Goal: Check status

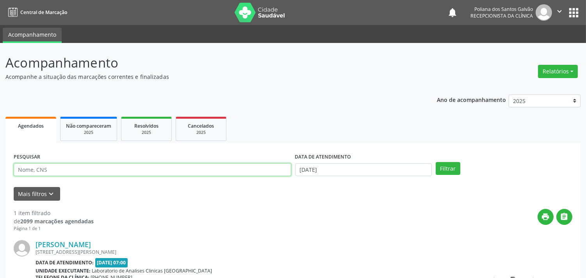
click at [178, 170] on input "text" at bounding box center [153, 169] width 278 height 13
type input "[PERSON_NAME]"
click at [436, 162] on button "Filtrar" at bounding box center [448, 168] width 25 height 13
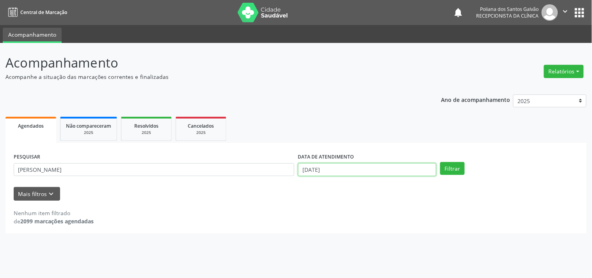
click at [352, 172] on input "[DATE]" at bounding box center [367, 169] width 138 height 13
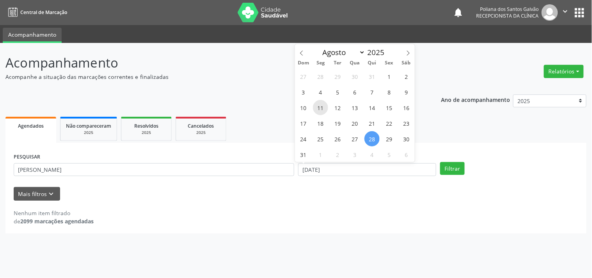
click at [316, 102] on span "11" at bounding box center [320, 107] width 15 height 15
type input "[DATE]"
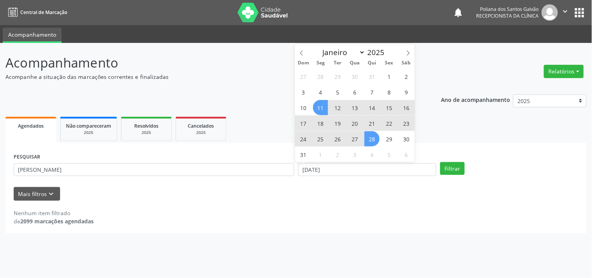
click at [374, 138] on span "28" at bounding box center [372, 138] width 15 height 15
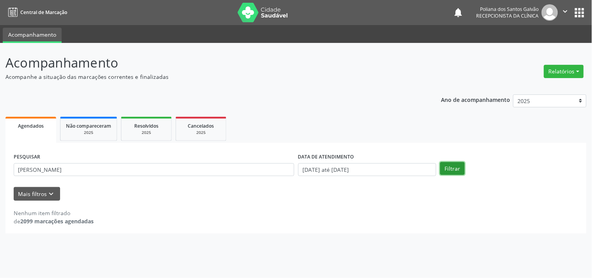
click at [449, 170] on button "Filtrar" at bounding box center [452, 168] width 25 height 13
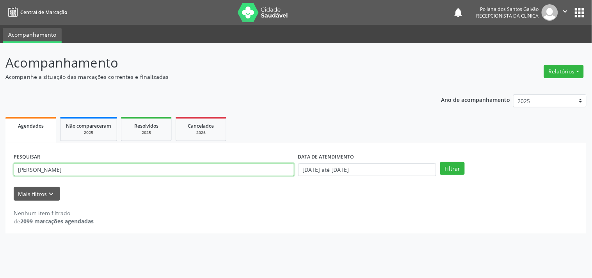
drag, startPoint x: 134, startPoint y: 176, endPoint x: 0, endPoint y: 16, distance: 208.7
click at [0, 16] on div "Central de Marcação notifications Poliana dos Santos Galvão Recepcionista da cl…" at bounding box center [296, 139] width 592 height 278
drag, startPoint x: 85, startPoint y: 169, endPoint x: 90, endPoint y: 169, distance: 5.1
click at [86, 169] on input "[PERSON_NAME]" at bounding box center [154, 169] width 281 height 13
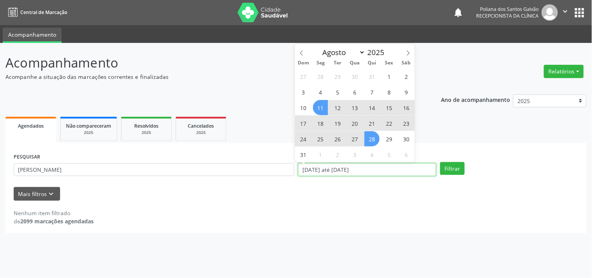
click at [386, 169] on input "[DATE] até [DATE]" at bounding box center [367, 169] width 138 height 13
click at [355, 135] on span "27" at bounding box center [355, 138] width 15 height 15
type input "[DATE]"
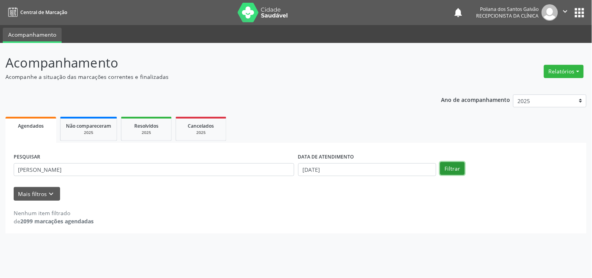
click at [460, 168] on button "Filtrar" at bounding box center [452, 168] width 25 height 13
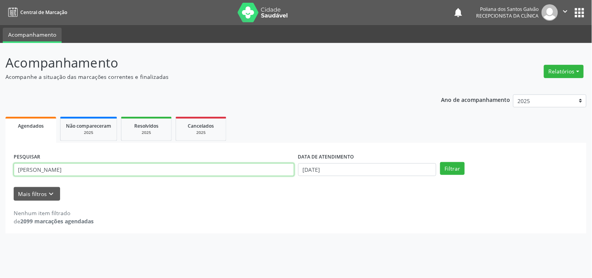
drag, startPoint x: 246, startPoint y: 175, endPoint x: 0, endPoint y: 51, distance: 275.2
click at [0, 53] on div "Acompanhamento Acompanhe a situação das marcações correntes e finalizadas Relat…" at bounding box center [296, 160] width 592 height 235
type input "[PERSON_NAME]"
click at [440, 162] on button "Filtrar" at bounding box center [452, 168] width 25 height 13
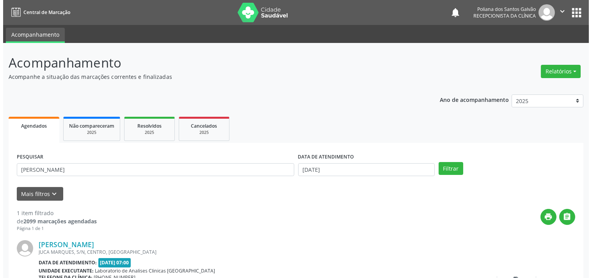
scroll to position [72, 0]
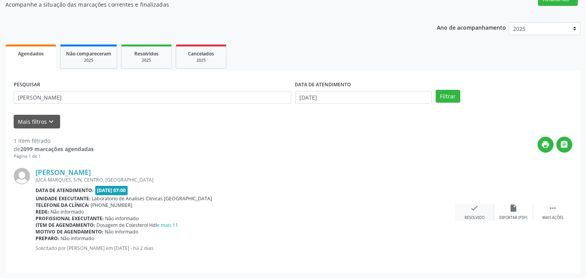
click at [476, 212] on div "check Resolvido" at bounding box center [474, 212] width 39 height 17
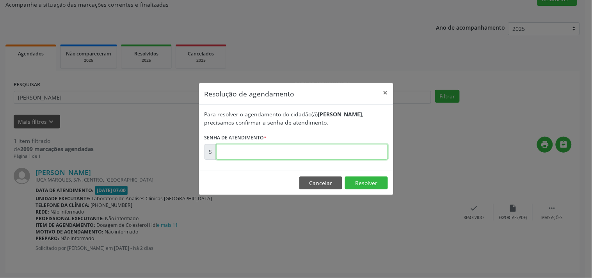
click at [369, 156] on input "text" at bounding box center [302, 152] width 172 height 16
type input "00173621"
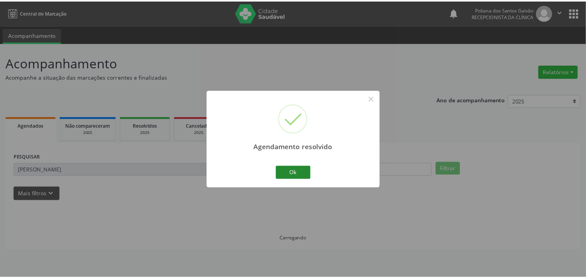
scroll to position [0, 0]
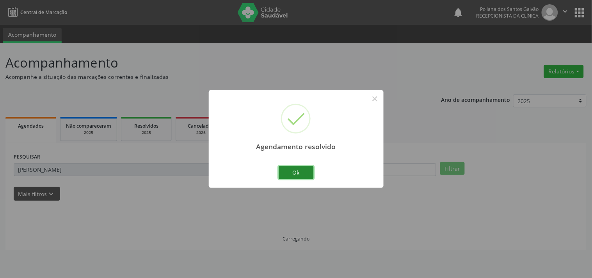
click at [288, 171] on button "Ok" at bounding box center [296, 172] width 35 height 13
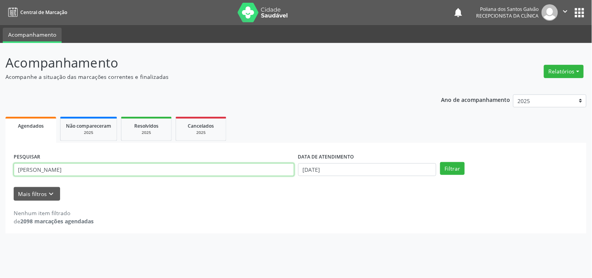
drag, startPoint x: 210, startPoint y: 168, endPoint x: 0, endPoint y: 49, distance: 241.3
click at [0, 59] on div "Acompanhamento Acompanhe a situação das marcações correntes e finalizadas Relat…" at bounding box center [296, 160] width 592 height 235
click at [440, 162] on button "Filtrar" at bounding box center [452, 168] width 25 height 13
click at [81, 172] on input "[DEMOGRAPHIC_DATA]" at bounding box center [154, 169] width 281 height 13
type input "naziane"
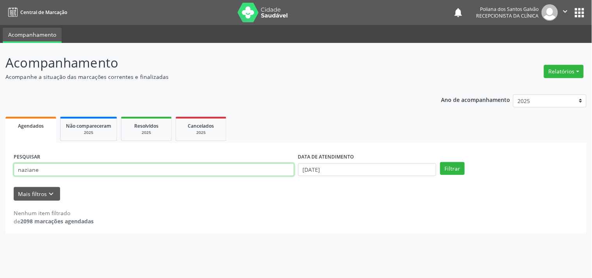
click at [440, 162] on button "Filtrar" at bounding box center [452, 168] width 25 height 13
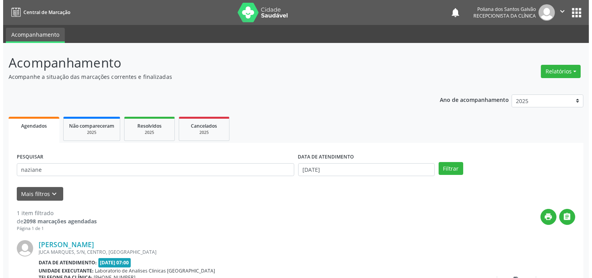
scroll to position [72, 0]
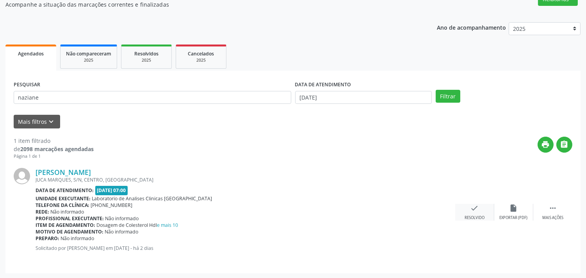
click at [468, 212] on div "check Resolvido" at bounding box center [474, 212] width 39 height 17
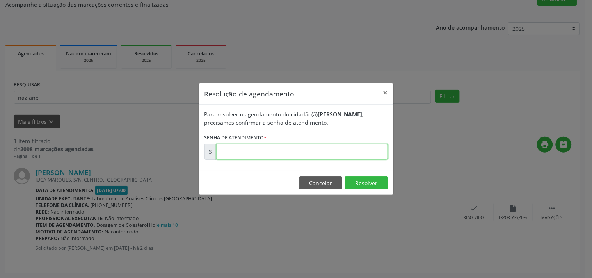
click at [370, 150] on input "text" at bounding box center [302, 152] width 172 height 16
type input "00173618"
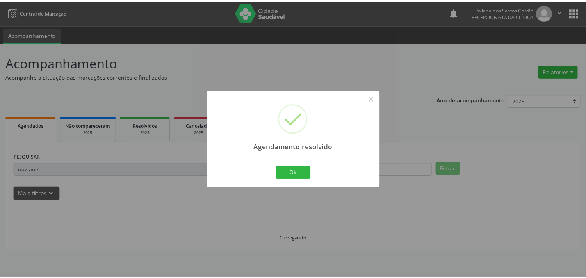
scroll to position [0, 0]
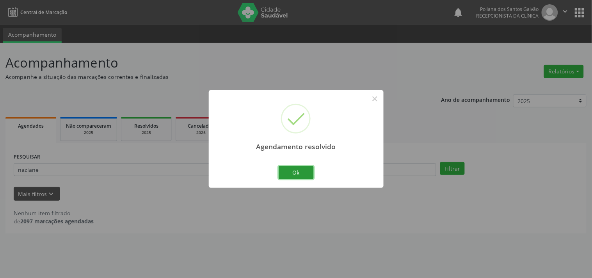
drag, startPoint x: 291, startPoint y: 171, endPoint x: 255, endPoint y: 164, distance: 36.5
click at [290, 171] on button "Ok" at bounding box center [296, 172] width 35 height 13
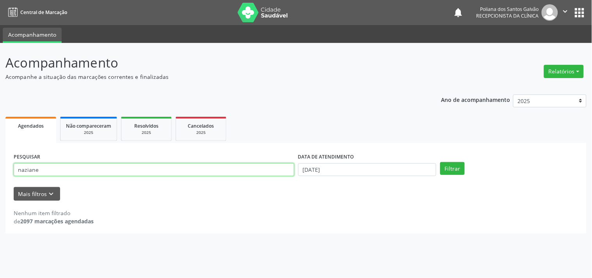
drag, startPoint x: 254, startPoint y: 164, endPoint x: 0, endPoint y: 41, distance: 282.6
click at [0, 41] on div "Central de Marcação notifications Poliana dos Santos Galvão Recepcionista da cl…" at bounding box center [296, 139] width 592 height 278
type input "kawa"
click at [440, 162] on button "Filtrar" at bounding box center [452, 168] width 25 height 13
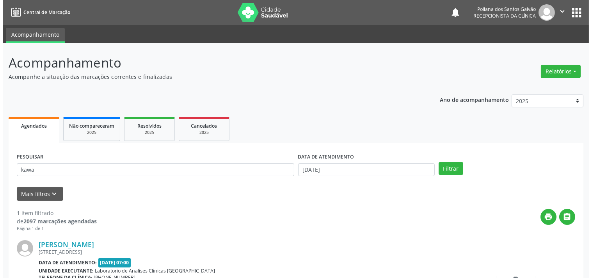
scroll to position [72, 0]
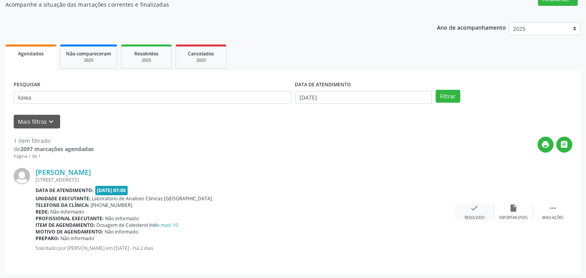
click at [458, 204] on div "check Resolvido" at bounding box center [474, 212] width 39 height 17
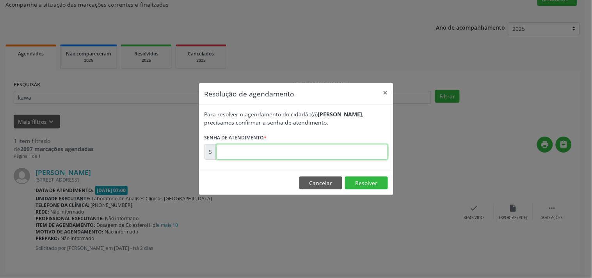
click at [361, 158] on input "text" at bounding box center [302, 152] width 172 height 16
type input "00173633"
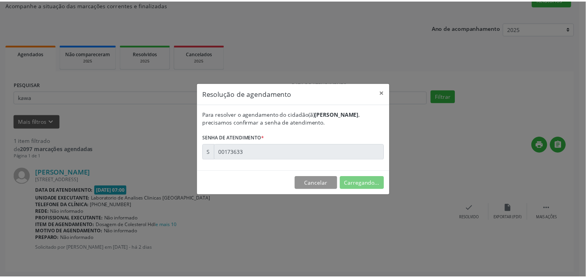
scroll to position [0, 0]
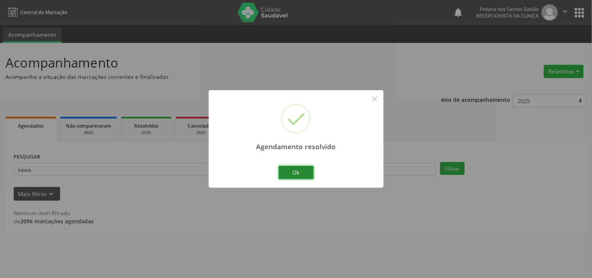
drag, startPoint x: 306, startPoint y: 169, endPoint x: 264, endPoint y: 169, distance: 41.4
click at [305, 169] on button "Ok" at bounding box center [296, 172] width 35 height 13
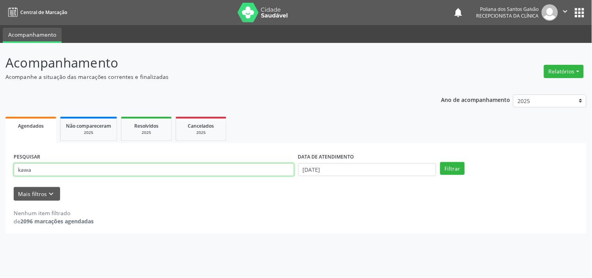
drag, startPoint x: 263, startPoint y: 169, endPoint x: 0, endPoint y: 7, distance: 309.2
click at [0, 20] on div "Central de Marcação notifications Poliana dos Santos Galvão Recepcionista da cl…" at bounding box center [296, 139] width 592 height 278
type input "[PERSON_NAME]"
click at [440, 162] on button "Filtrar" at bounding box center [452, 168] width 25 height 13
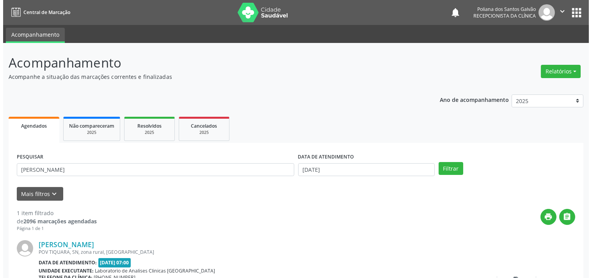
scroll to position [72, 0]
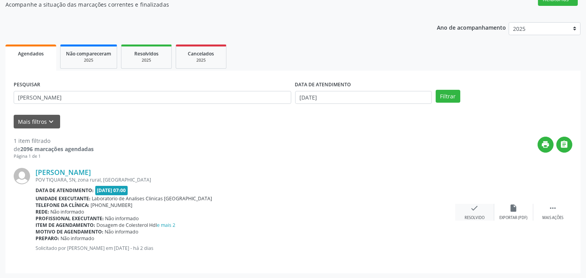
click at [474, 212] on div "check Resolvido" at bounding box center [474, 212] width 39 height 17
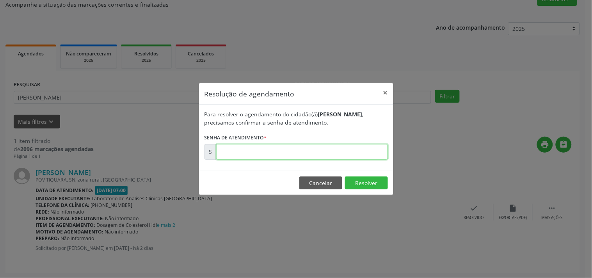
click at [317, 150] on input "text" at bounding box center [302, 152] width 172 height 16
type input "00173623"
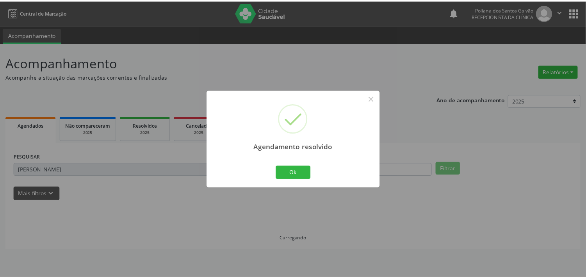
scroll to position [0, 0]
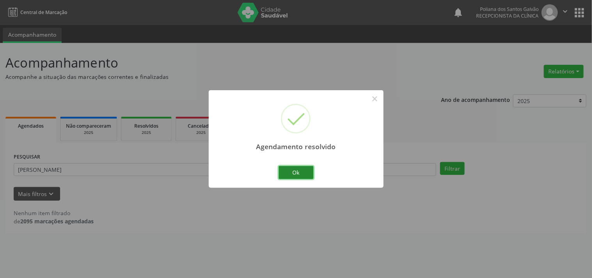
click at [303, 173] on button "Ok" at bounding box center [296, 172] width 35 height 13
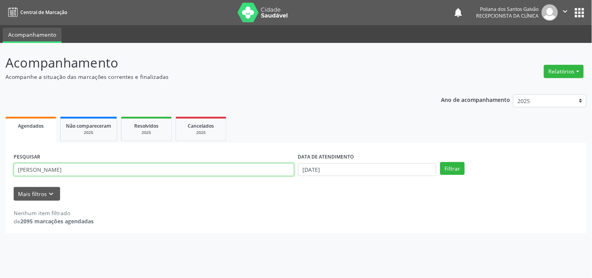
drag, startPoint x: 0, startPoint y: 110, endPoint x: 0, endPoint y: 52, distance: 58.6
click at [0, 71] on div "Acompanhamento Acompanhe a situação das marcações correntes e finalizadas Relat…" at bounding box center [296, 160] width 592 height 235
type input "armindo"
click at [440, 162] on button "Filtrar" at bounding box center [452, 168] width 25 height 13
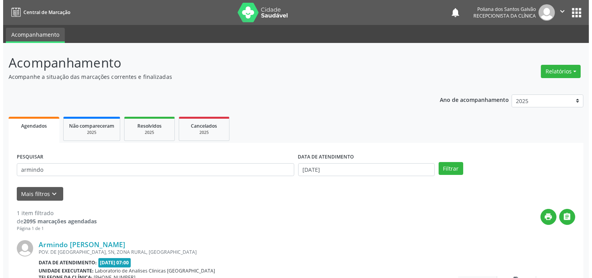
scroll to position [72, 0]
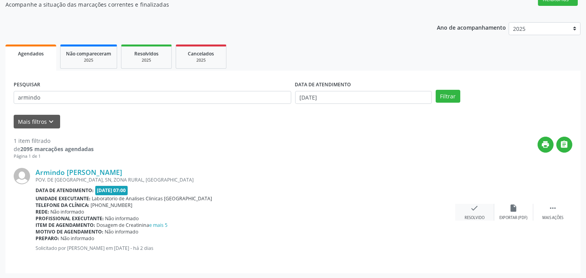
click at [476, 206] on icon "check" at bounding box center [475, 208] width 9 height 9
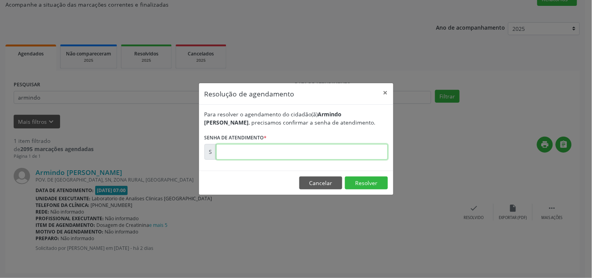
click at [359, 152] on input "text" at bounding box center [302, 152] width 172 height 16
type input "00173615"
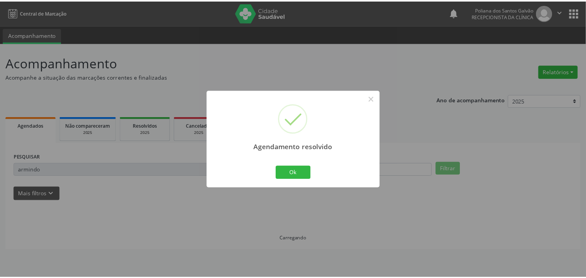
scroll to position [0, 0]
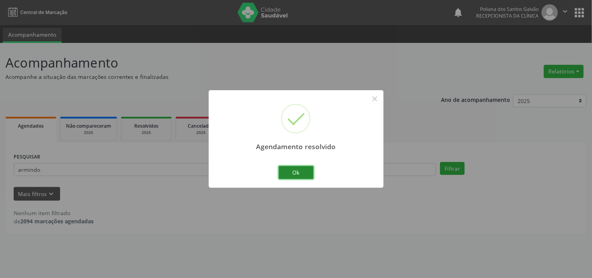
click at [298, 176] on button "Ok" at bounding box center [296, 172] width 35 height 13
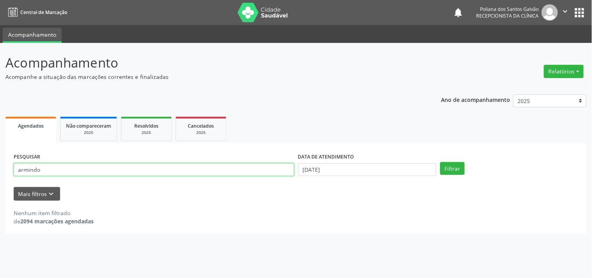
drag, startPoint x: 244, startPoint y: 169, endPoint x: 0, endPoint y: 1, distance: 296.5
click at [0, 20] on div "Central de Marcação notifications Poliana dos Santos Galvão Recepcionista da cl…" at bounding box center [296, 139] width 592 height 278
type input "[PERSON_NAME]"
click at [440, 162] on button "Filtrar" at bounding box center [452, 168] width 25 height 13
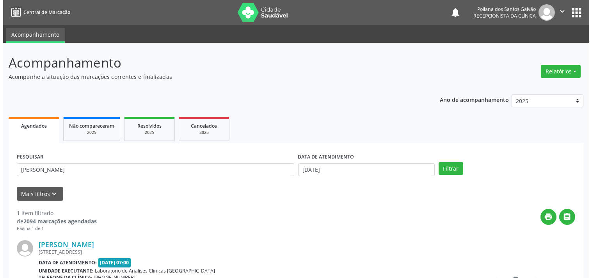
scroll to position [72, 0]
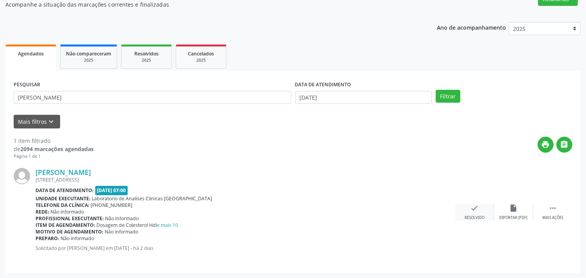
click at [475, 206] on icon "check" at bounding box center [475, 208] width 9 height 9
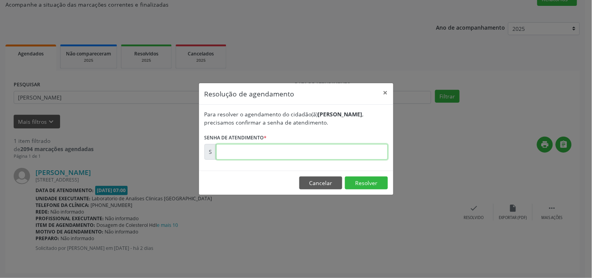
click at [357, 154] on input "text" at bounding box center [302, 152] width 172 height 16
type input "00173625"
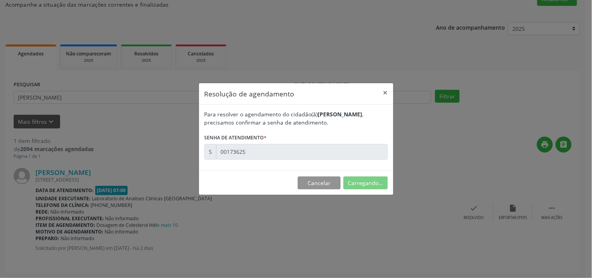
scroll to position [0, 0]
